Goal: Go to known website: Access a specific website the user already knows

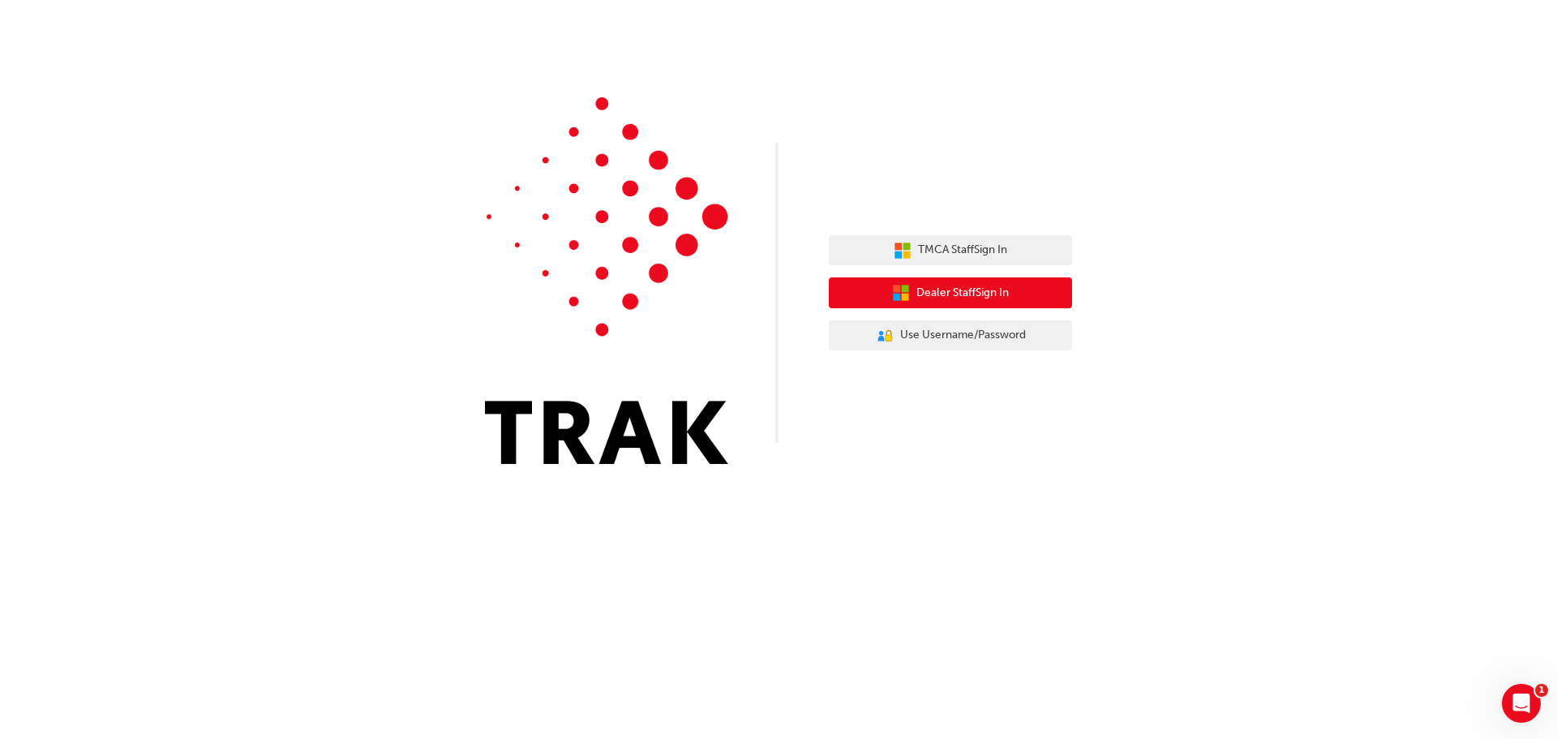
click at [957, 289] on span "Dealer Staff Sign In" at bounding box center [962, 293] width 92 height 19
